Goal: Find specific page/section: Find specific page/section

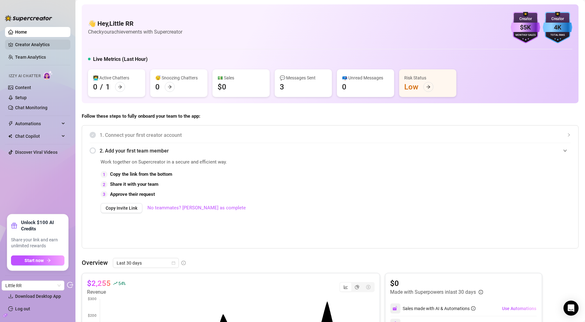
click at [44, 41] on link "Creator Analytics" at bounding box center [40, 45] width 50 height 10
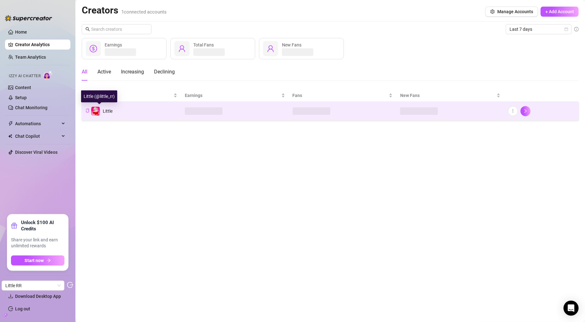
click at [88, 109] on icon "copy" at bounding box center [87, 111] width 4 height 4
copy div "@little_rr"
drag, startPoint x: 113, startPoint y: 97, endPoint x: 96, endPoint y: 97, distance: 17.0
click at [96, 97] on div "Little (@little_rr)" at bounding box center [99, 96] width 36 height 12
